Goal: Transaction & Acquisition: Purchase product/service

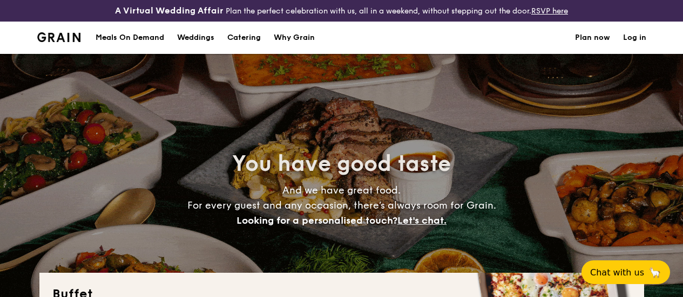
select select
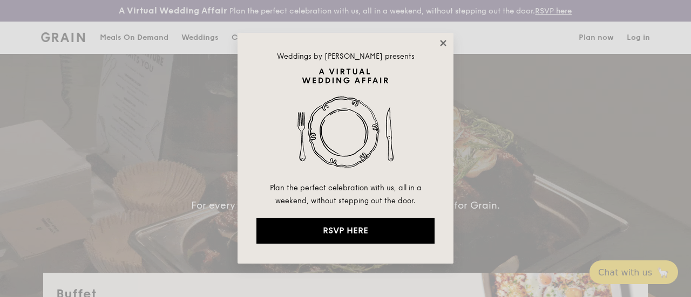
click at [440, 45] on icon at bounding box center [443, 43] width 6 height 6
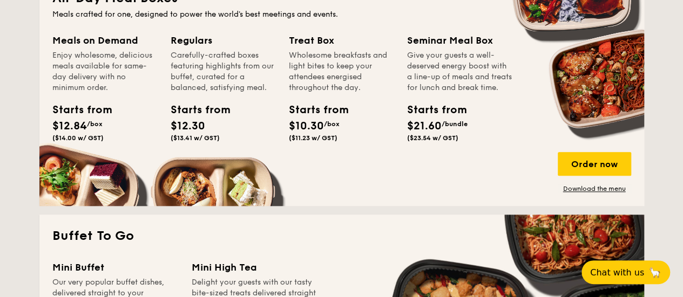
scroll to position [540, 0]
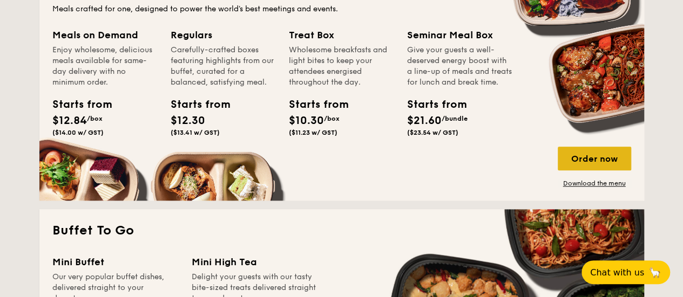
click at [591, 163] on div "Order now" at bounding box center [593, 159] width 73 height 24
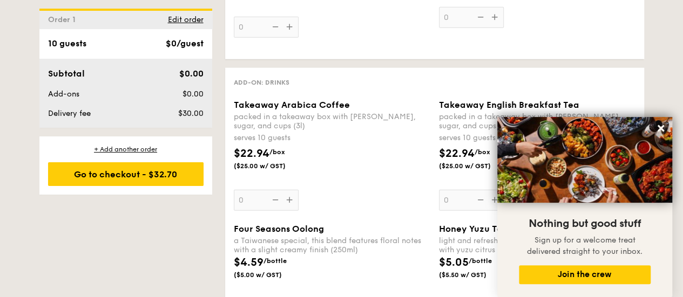
scroll to position [1511, 0]
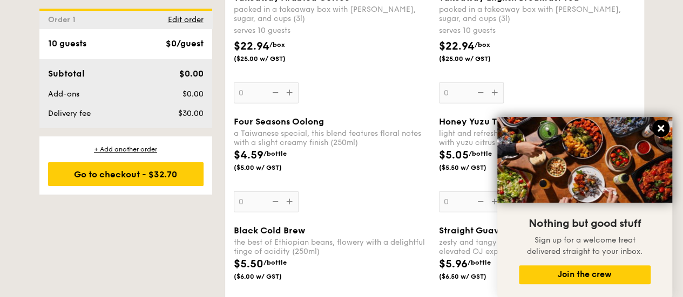
click at [659, 126] on icon at bounding box center [661, 129] width 10 height 10
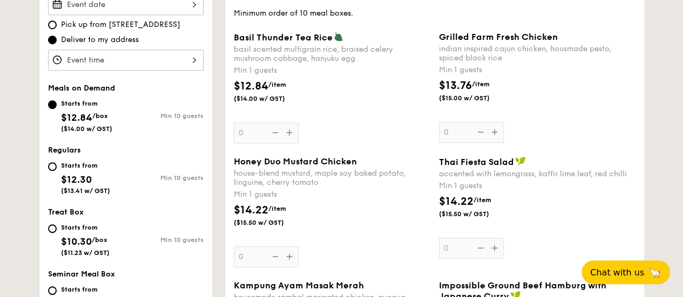
scroll to position [432, 0]
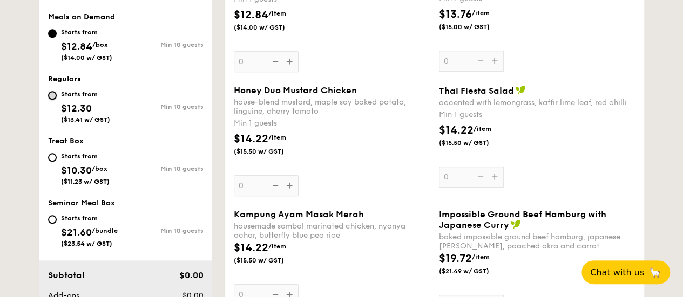
click at [51, 100] on input "Starts from $12.30 ($13.41 w/ GST) Min 10 guests" at bounding box center [52, 95] width 9 height 9
radio input "true"
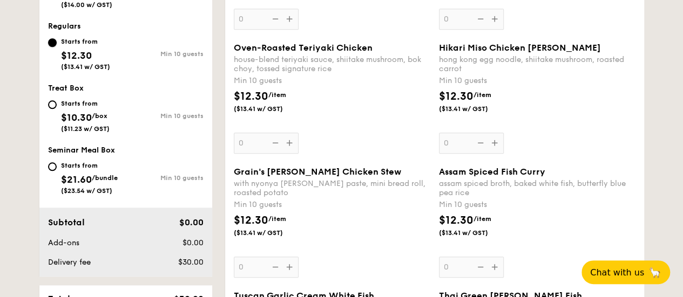
scroll to position [486, 0]
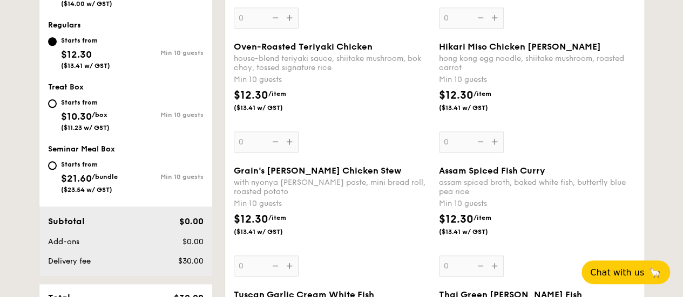
click at [491, 152] on div "Hikari Miso Chicken Chow [PERSON_NAME] kong egg noodle, shiitake mushroom, roas…" at bounding box center [537, 97] width 196 height 111
click at [491, 152] on input "0" at bounding box center [471, 142] width 65 height 21
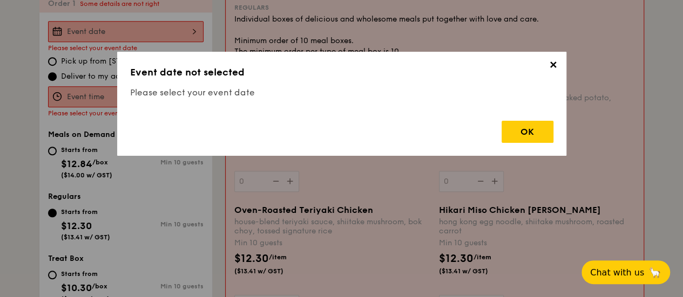
scroll to position [318, 0]
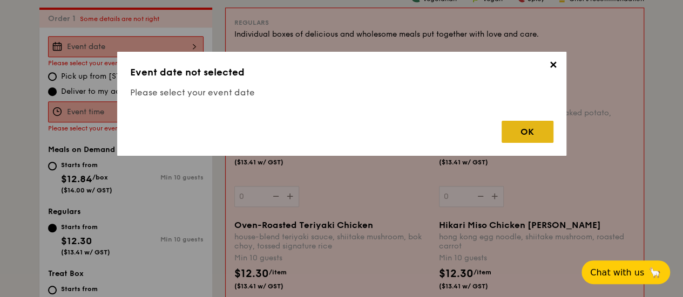
click at [539, 134] on div "OK" at bounding box center [527, 132] width 52 height 22
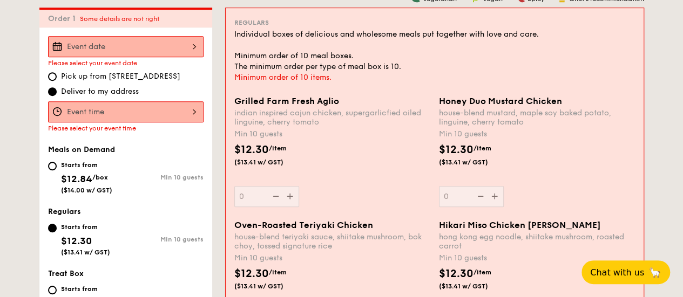
click at [103, 57] on div at bounding box center [125, 46] width 155 height 21
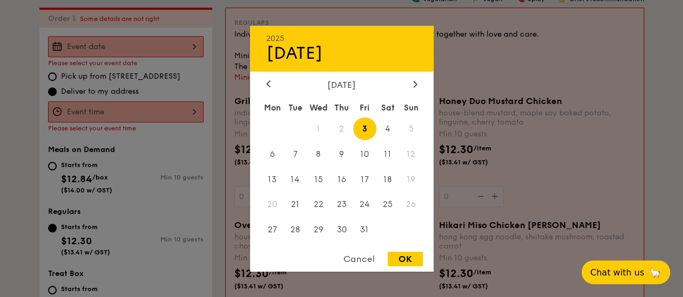
click at [320, 130] on span "1" at bounding box center [317, 128] width 23 height 23
click at [356, 258] on div "Cancel" at bounding box center [358, 259] width 53 height 15
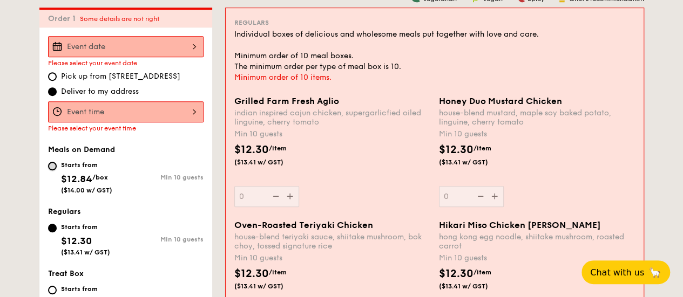
click at [53, 171] on input "Starts from $12.84 /box ($14.00 w/ GST) Min 10 guests" at bounding box center [52, 166] width 9 height 9
radio input "true"
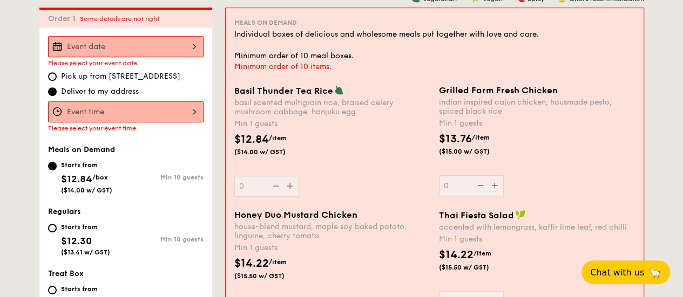
click at [127, 53] on div at bounding box center [125, 46] width 155 height 21
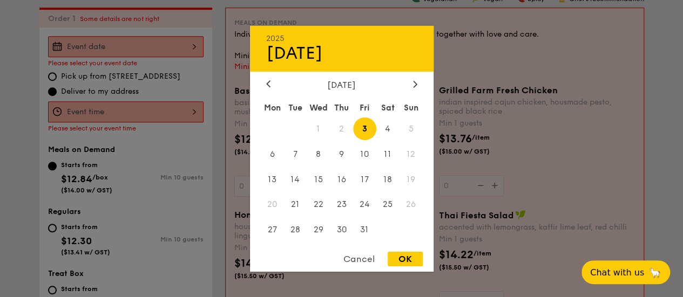
click at [408, 260] on div "OK" at bounding box center [404, 259] width 35 height 15
type input "[DATE]"
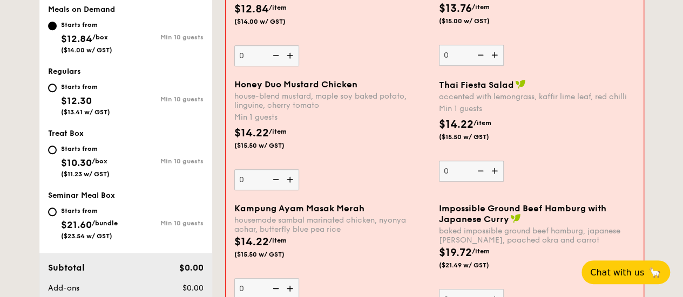
scroll to position [426, 0]
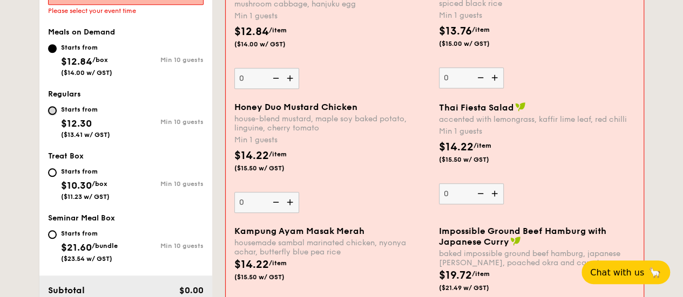
click at [54, 115] on input "Starts from $12.30 ($13.41 w/ GST) Min 10 guests" at bounding box center [52, 110] width 9 height 9
radio input "true"
